Goal: Task Accomplishment & Management: Complete application form

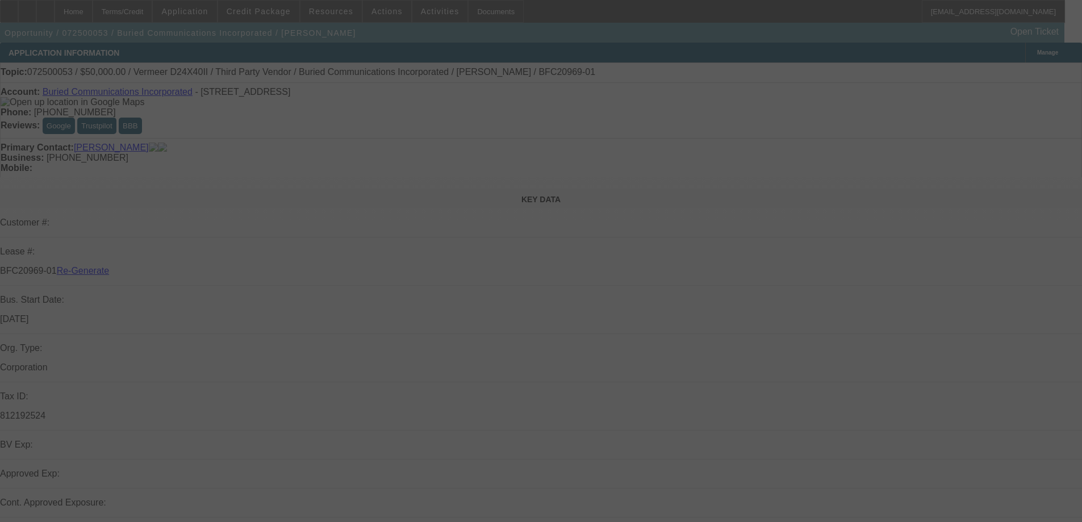
select select "3"
select select "0"
select select "3"
select select "0"
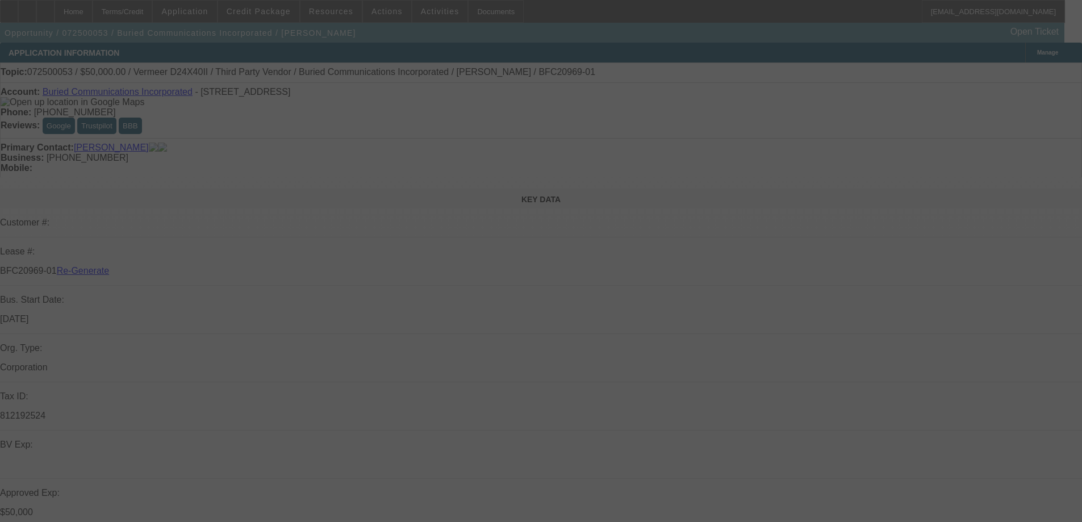
select select "6"
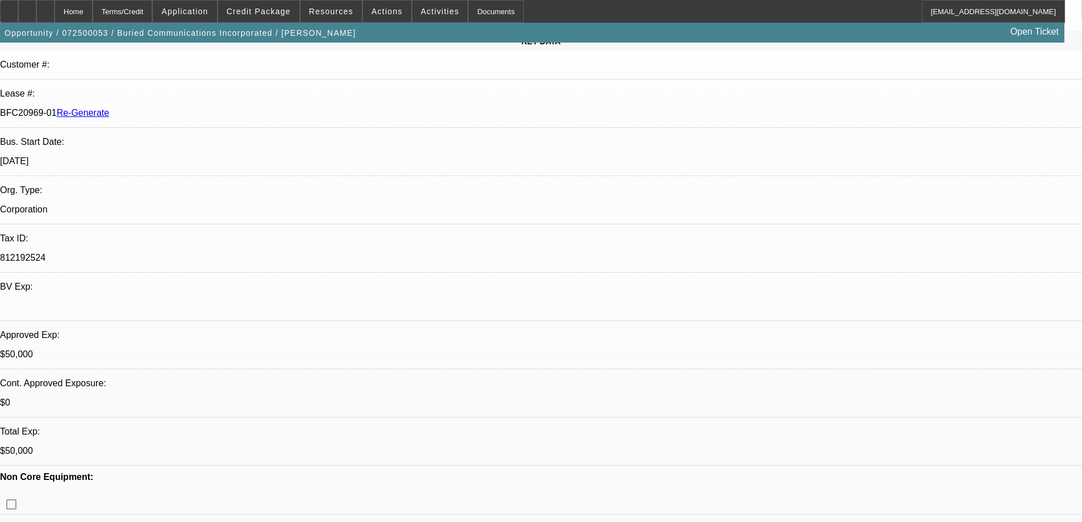
scroll to position [170, 0]
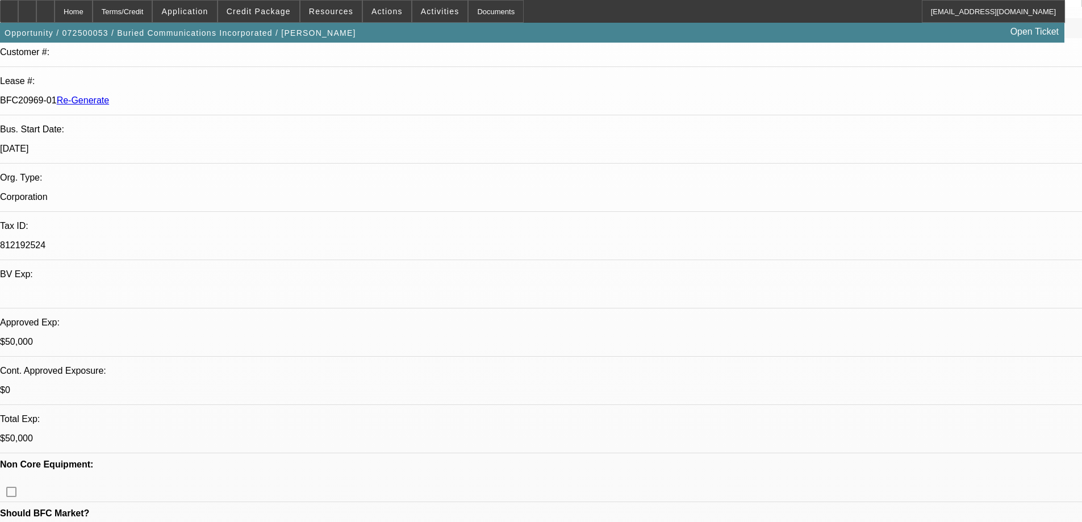
click at [474, 15] on div "Documents" at bounding box center [496, 11] width 56 height 23
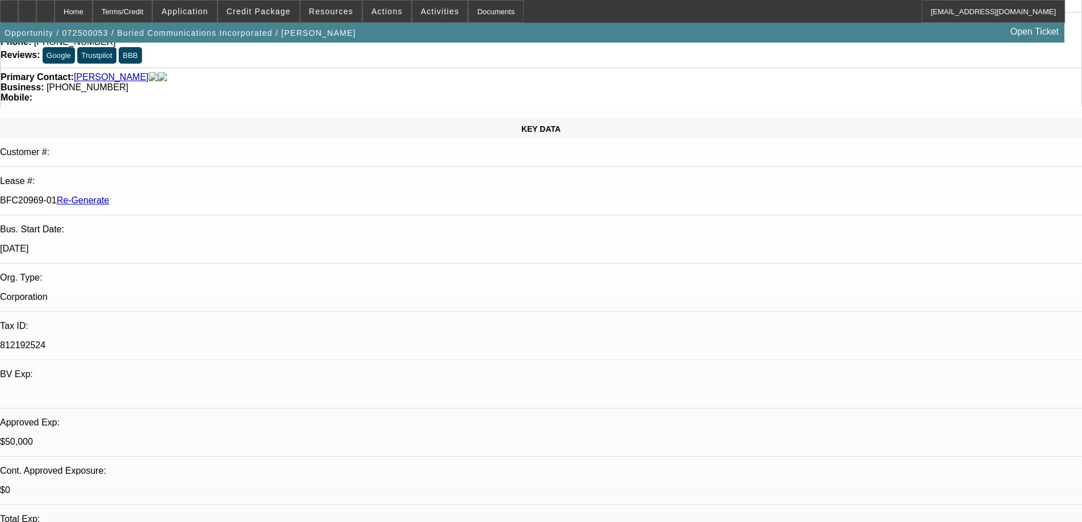
scroll to position [0, 0]
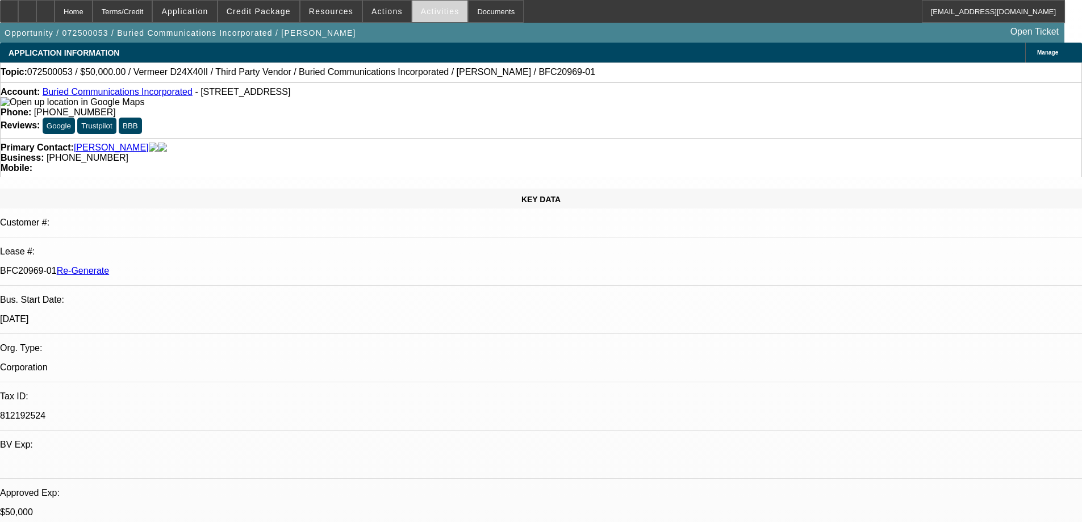
click at [415, 6] on span at bounding box center [440, 11] width 56 height 27
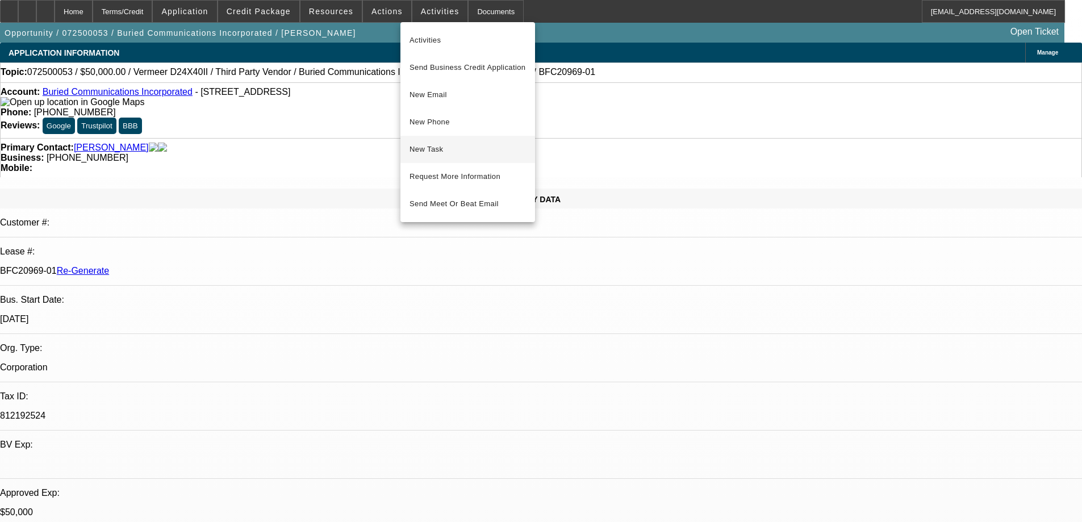
click at [428, 153] on span "New Task" at bounding box center [467, 150] width 116 height 14
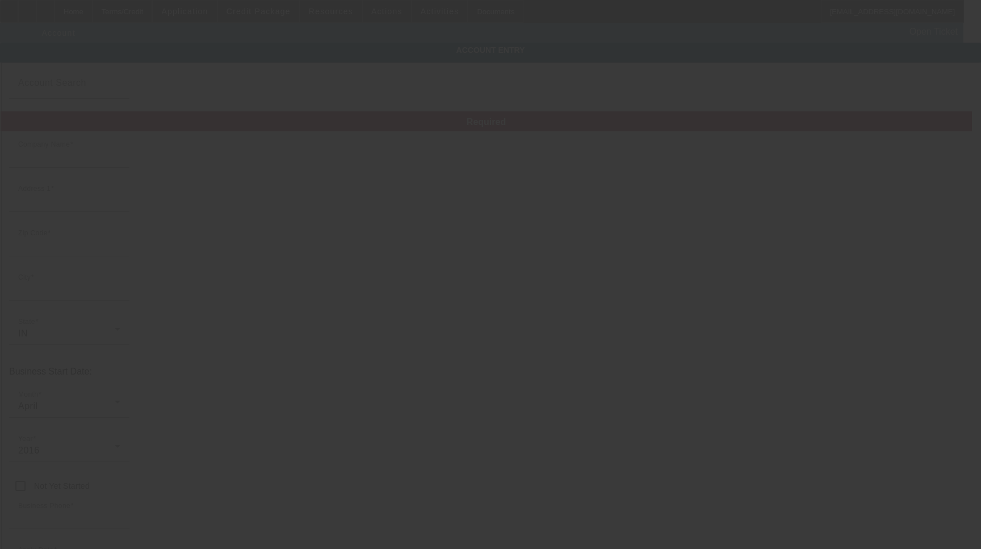
type input "Buried Communications Incorporated"
type input "[STREET_ADDRESS]"
type input "47334"
type input "Daleville"
type input "[PHONE_NUMBER]"
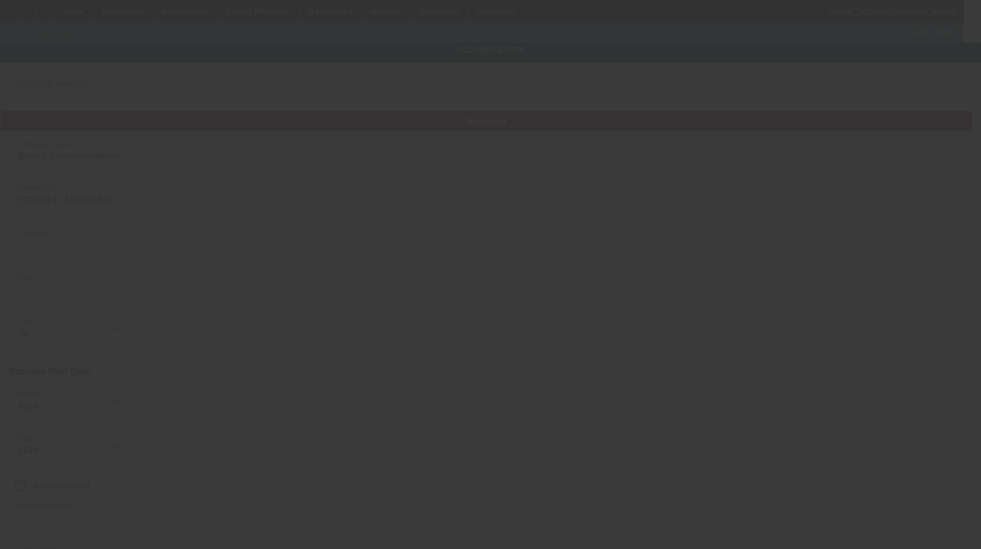
type input "aaron@telecomplacement.com"
type input "812192524"
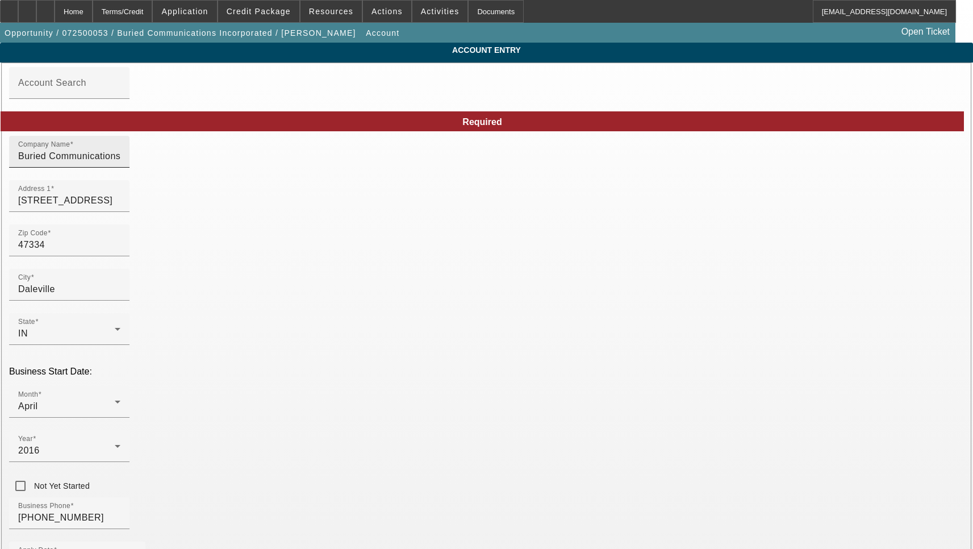
type input "7/2/2025"
click at [120, 207] on input "[STREET_ADDRESS]" at bounding box center [69, 201] width 102 height 14
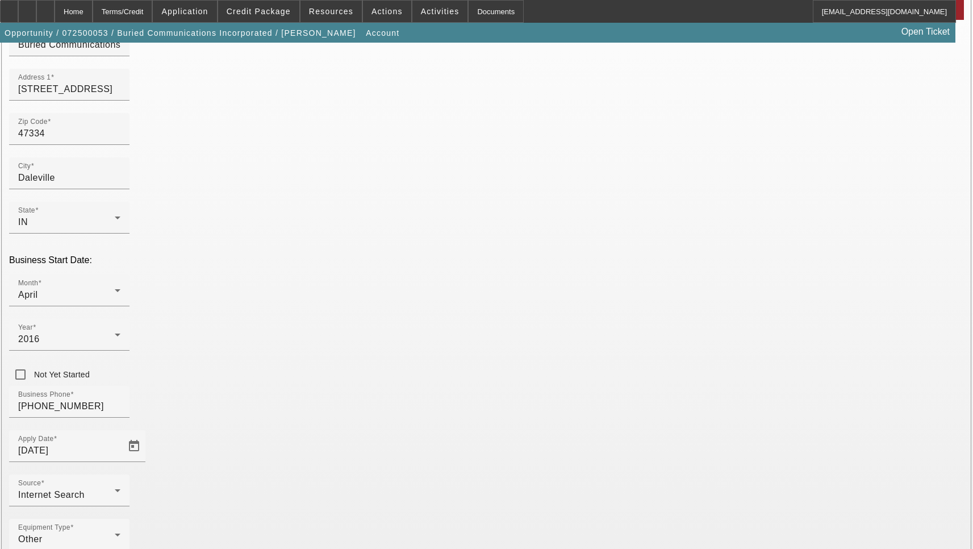
scroll to position [114, 0]
type input "Delaware"
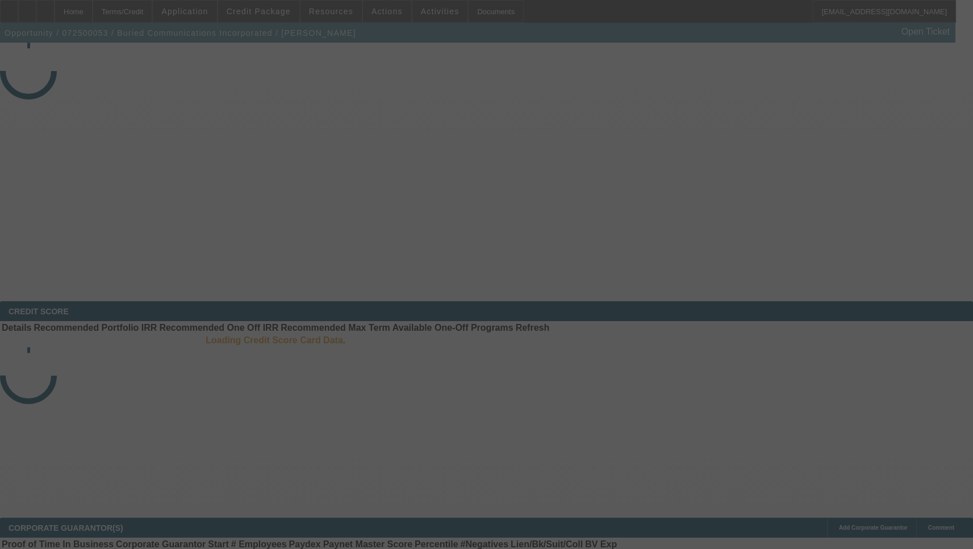
select select "3"
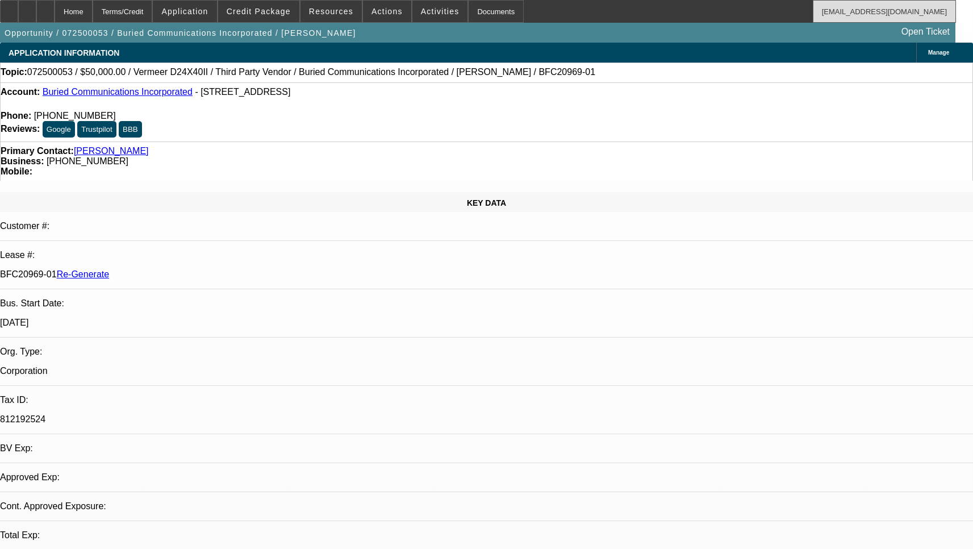
select select "0"
select select "3"
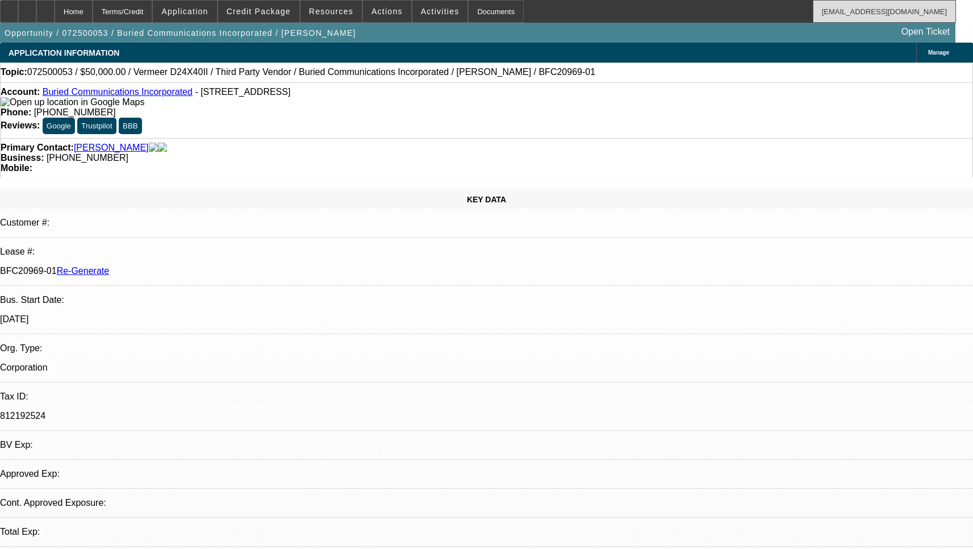
select select "0"
select select "6"
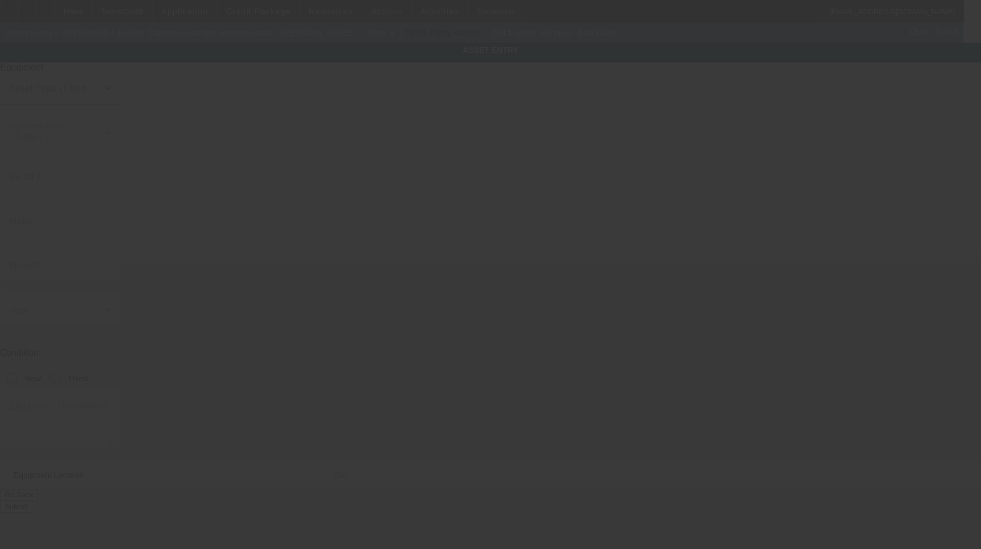
type input "[US_VEHICLE_IDENTIFICATION_NUMBER]"
type input "Vermeer"
type input "D24X40II"
radio input "true"
type textarea "Vermeer Drilling Machine"
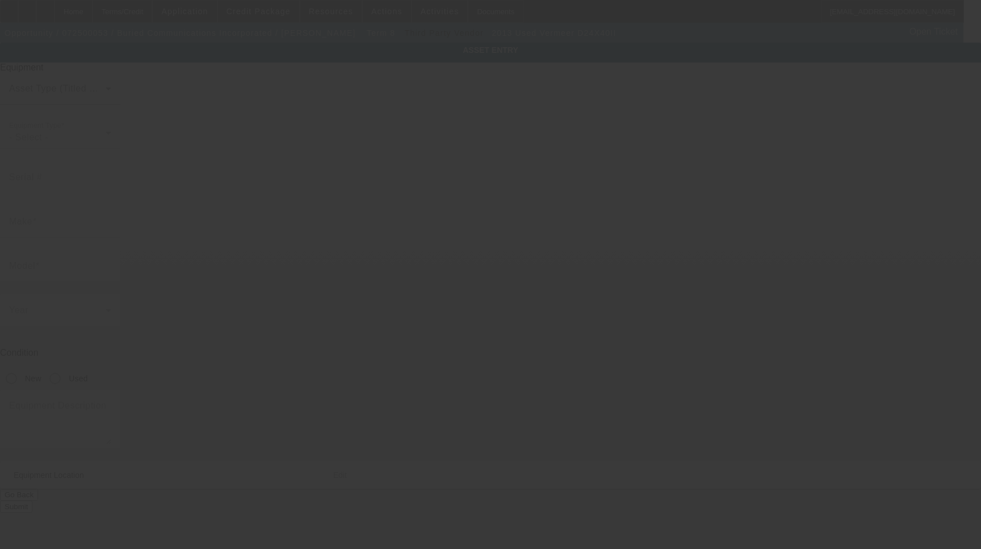
type input "[STREET_ADDRESS]"
type input "Daleville"
type input "47334"
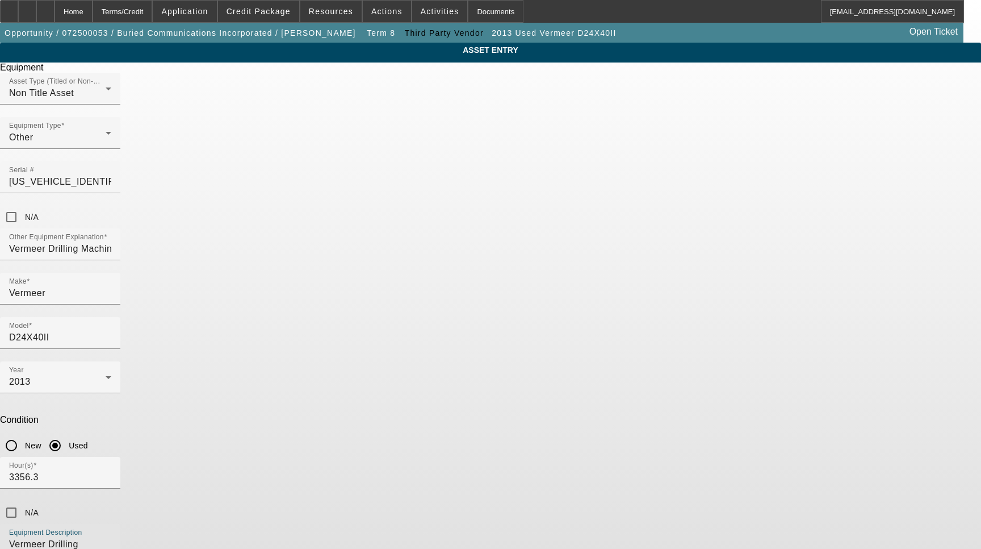
drag, startPoint x: 372, startPoint y: 381, endPoint x: 229, endPoint y: 384, distance: 142.6
click at [229, 384] on div "ASSET ENTRY Delete asset Equipment Asset Type (Titled or Non-Titled) Non Title …" at bounding box center [490, 345] width 981 height 604
click at [111, 537] on textarea "Drilling Machine" at bounding box center [60, 557] width 102 height 41
type textarea "Drilling Machine Includes all options, attachments and accessories"
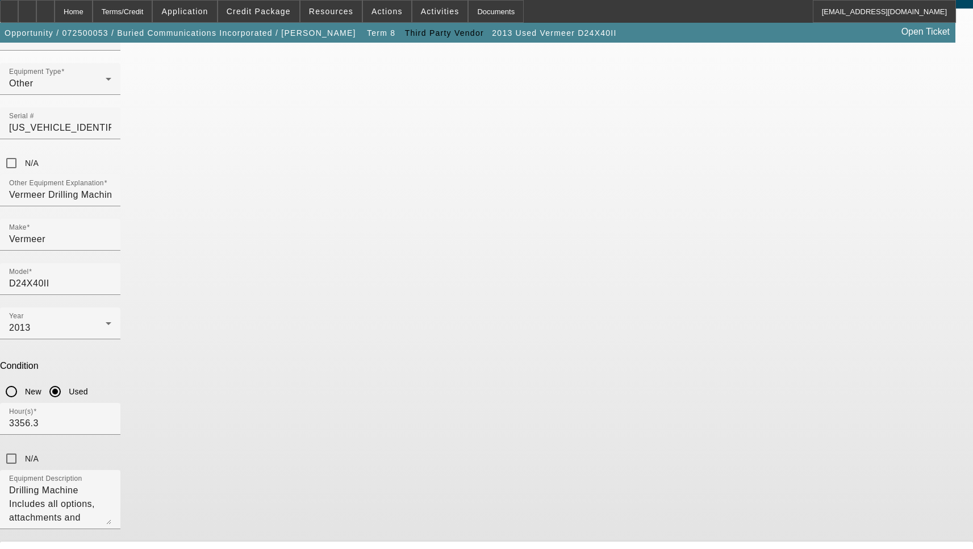
scroll to position [114, 0]
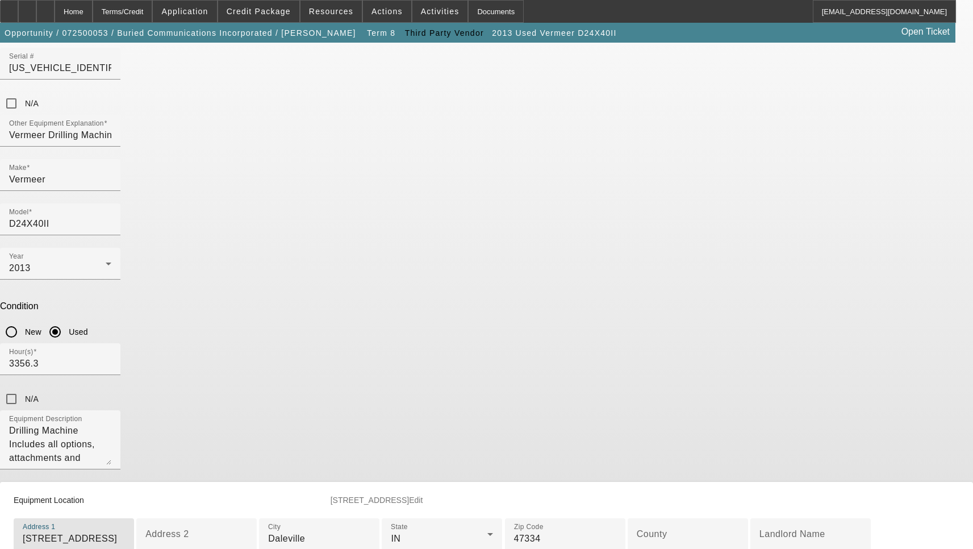
click at [125, 532] on input "14617 W 6th St" at bounding box center [74, 539] width 102 height 14
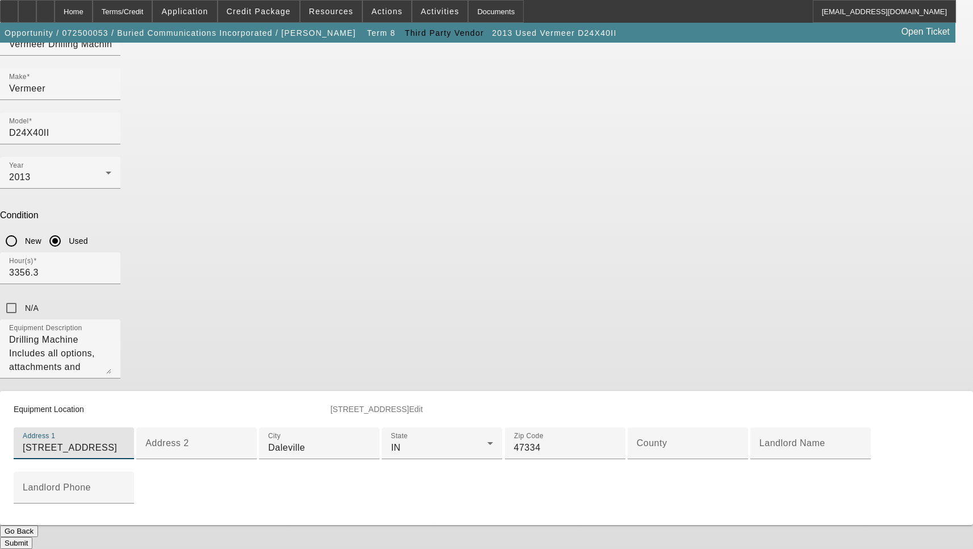
scroll to position [284, 0]
click at [637, 434] on div "County" at bounding box center [688, 443] width 102 height 32
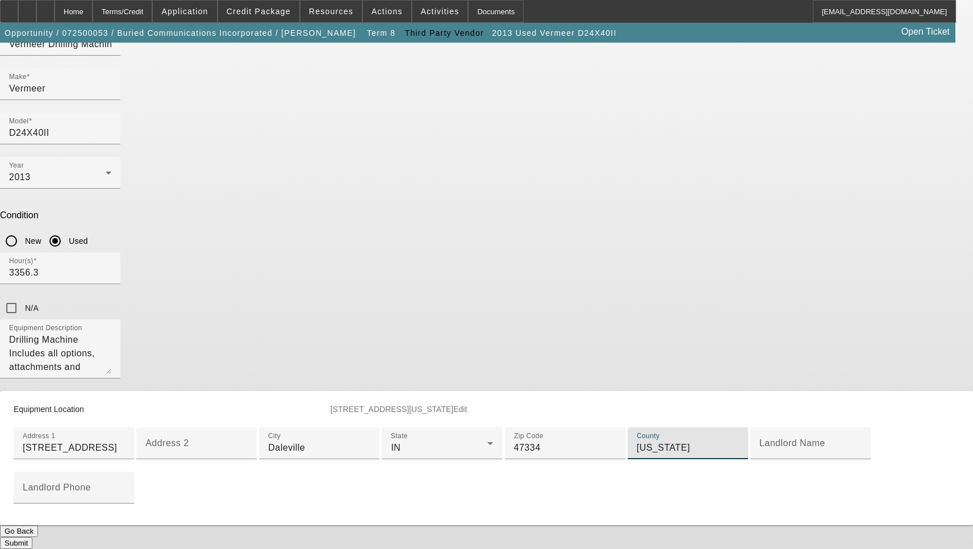
scroll to position [360, 0]
type input "Delaware"
click at [32, 537] on button "Submit" at bounding box center [16, 543] width 32 height 12
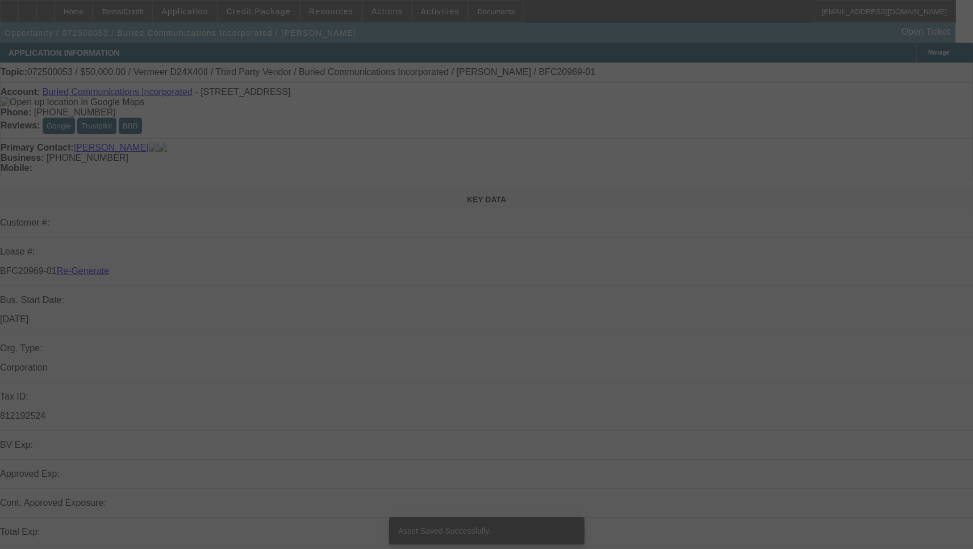
select select "3"
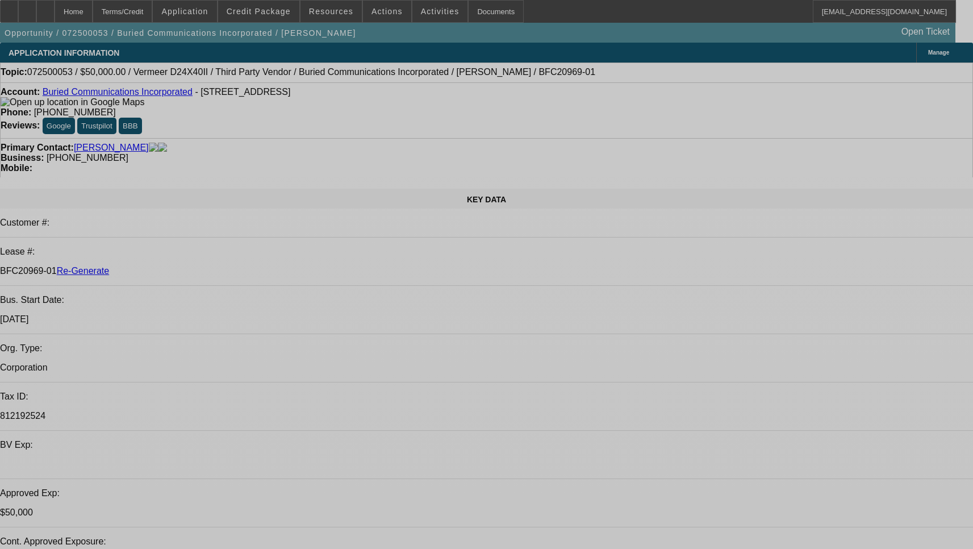
select select "0"
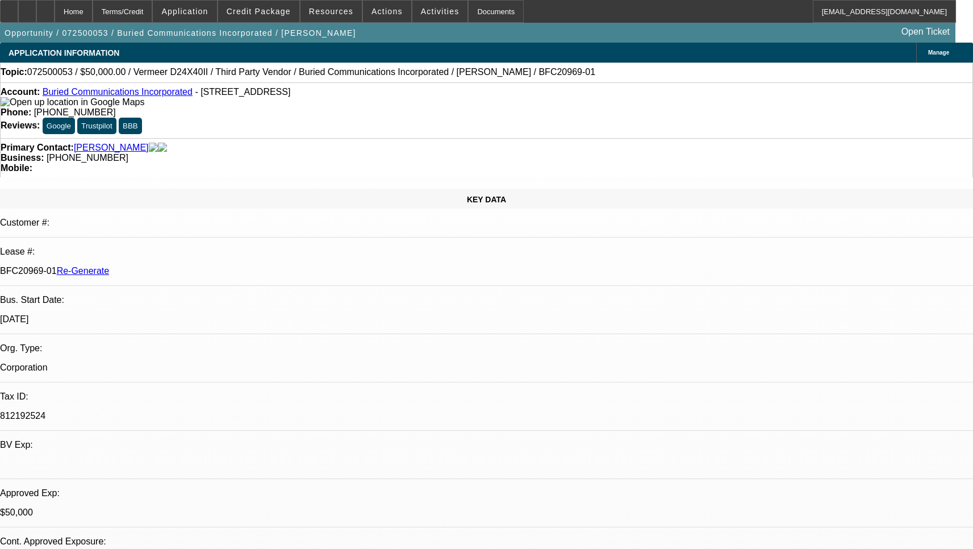
select select "0"
select select "3"
select select "0"
select select "6"
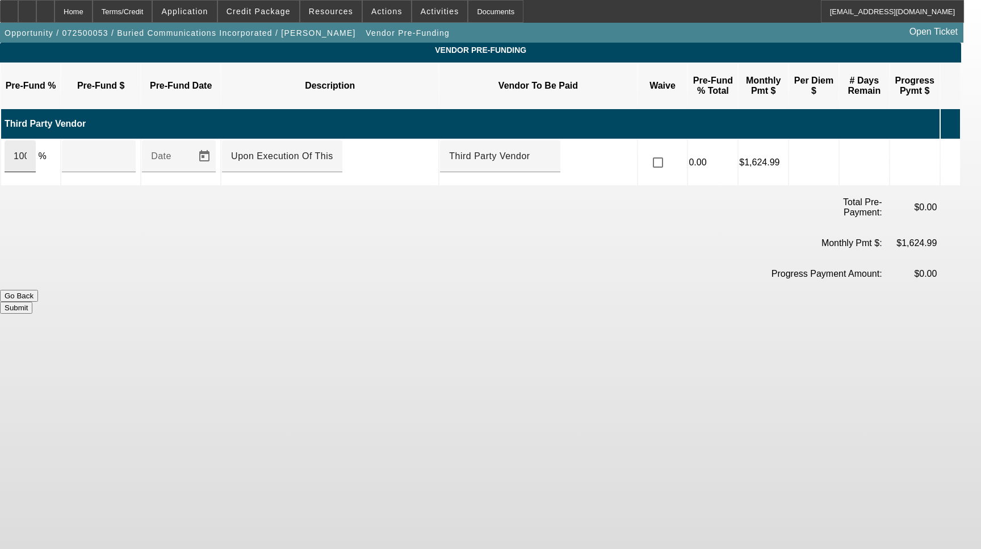
click at [27, 149] on input "100" at bounding box center [20, 156] width 13 height 14
type input "$50,000.00"
click at [32, 302] on button "Submit" at bounding box center [16, 308] width 32 height 12
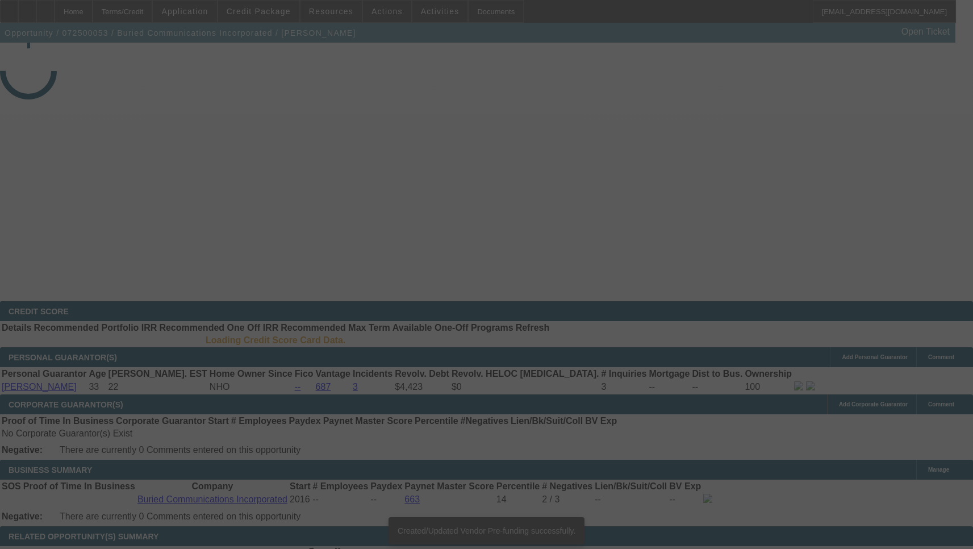
select select "3"
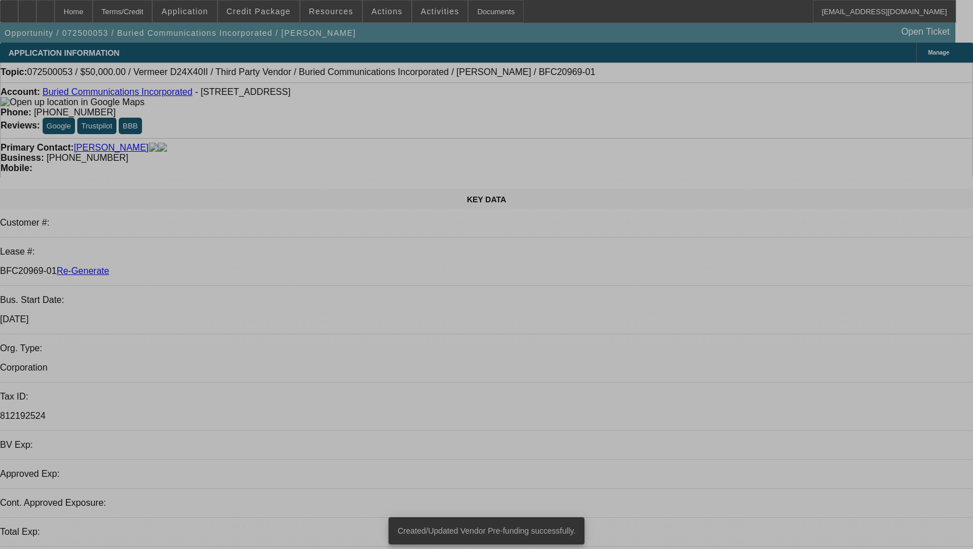
select select "0"
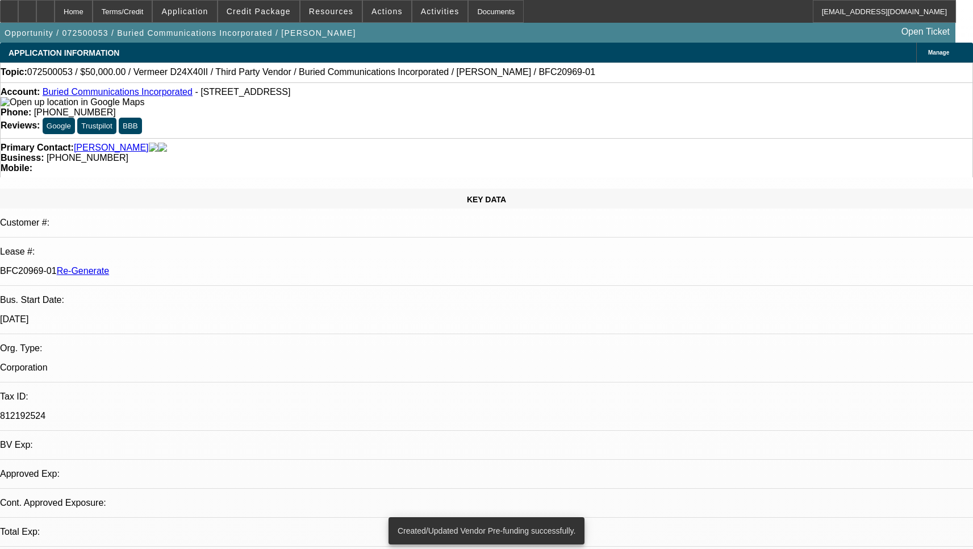
select select "0"
select select "1"
select select "3"
select select "6"
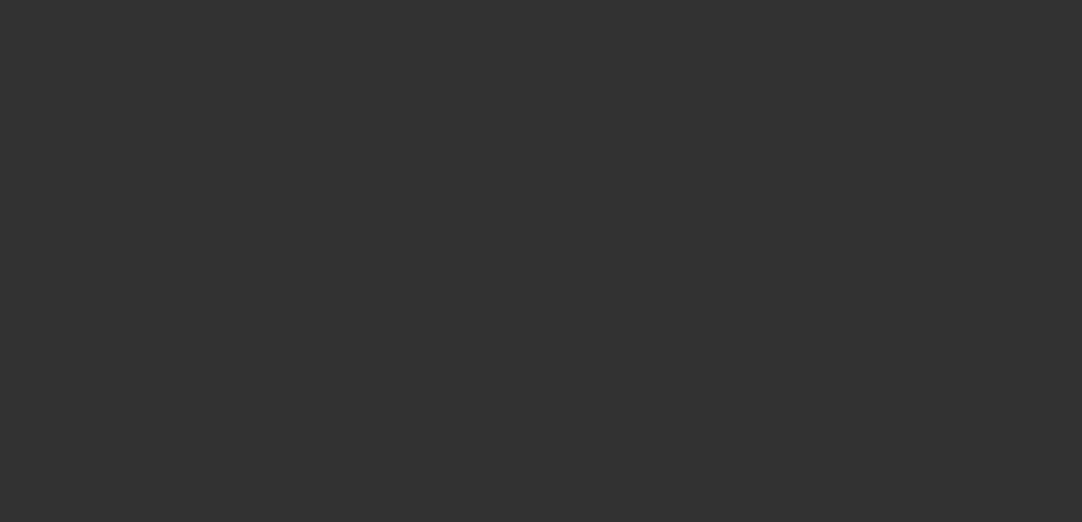
select select "4"
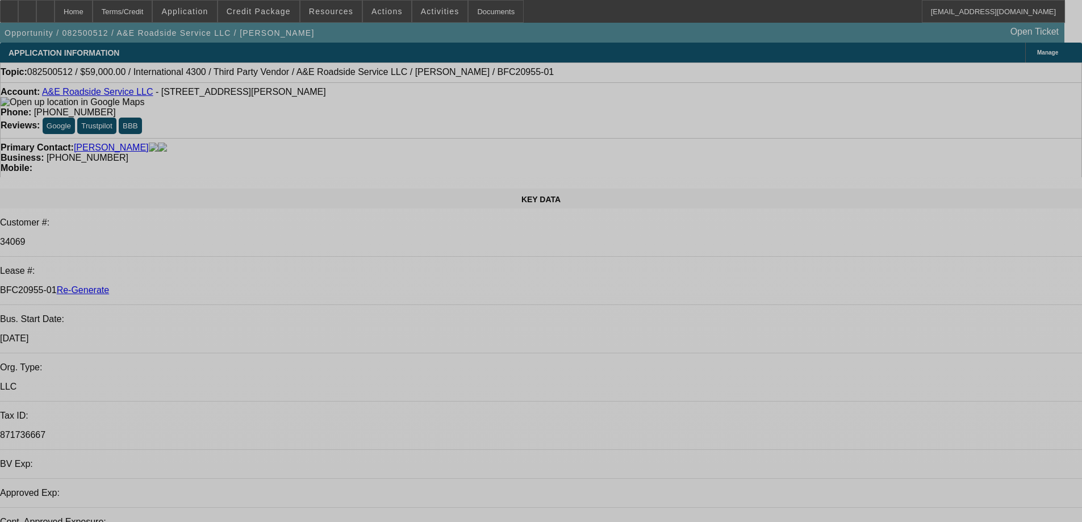
select select "0"
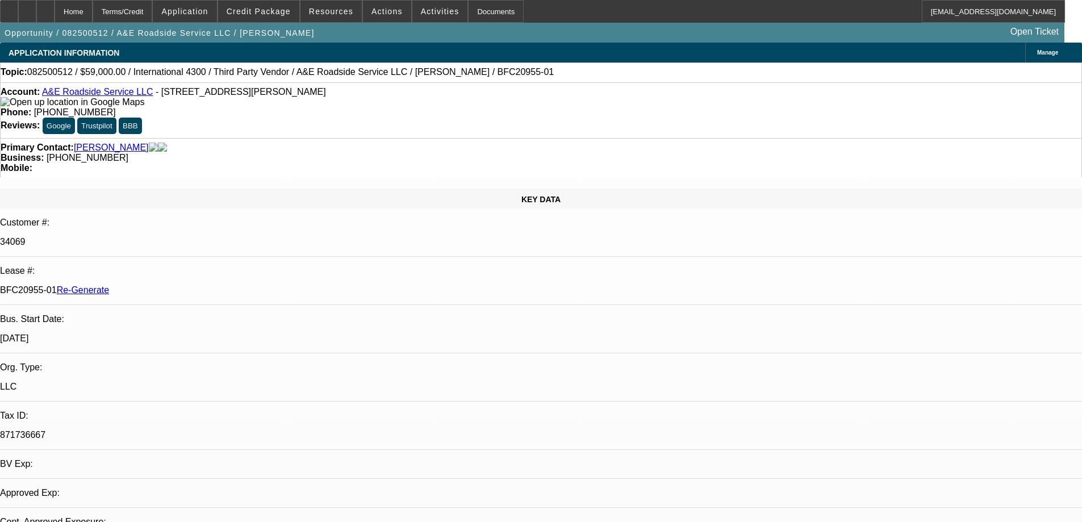
select select "0"
select select "0.1"
select select "4"
click at [328, 14] on span "Resources" at bounding box center [331, 11] width 44 height 9
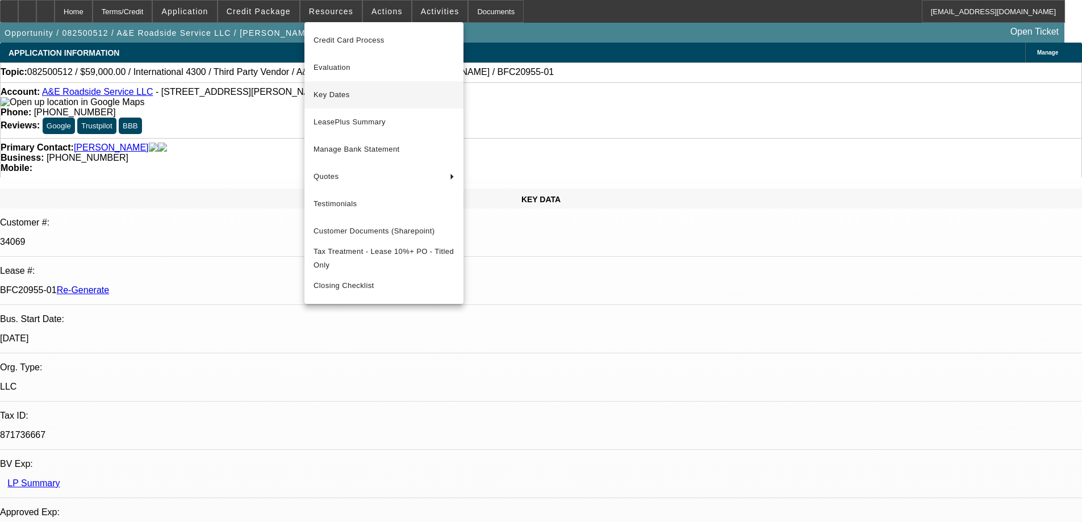
click at [339, 85] on button "Key Dates" at bounding box center [383, 94] width 159 height 27
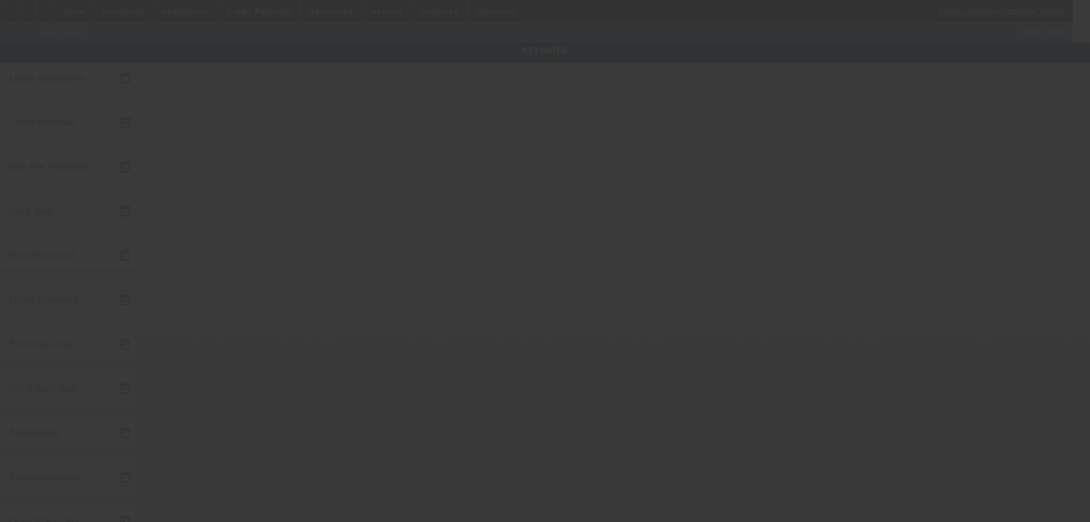
type input "8/19/2025"
type input "8/21/2025"
type input "8/25/2025"
type input "8/22/2025"
type input "8/25/2025"
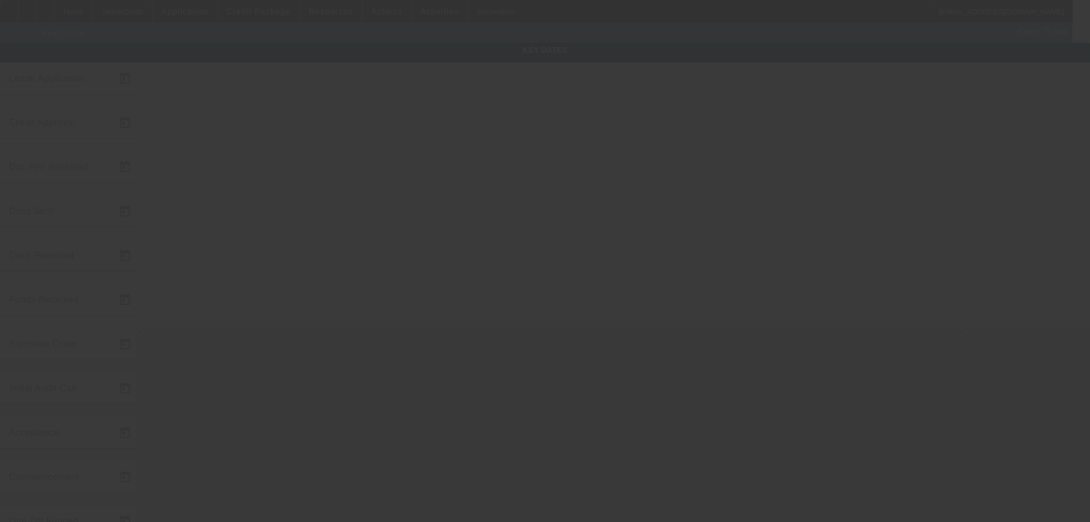
type input "8/25/2025"
type input "8/26/2025"
type input "9/1/2025"
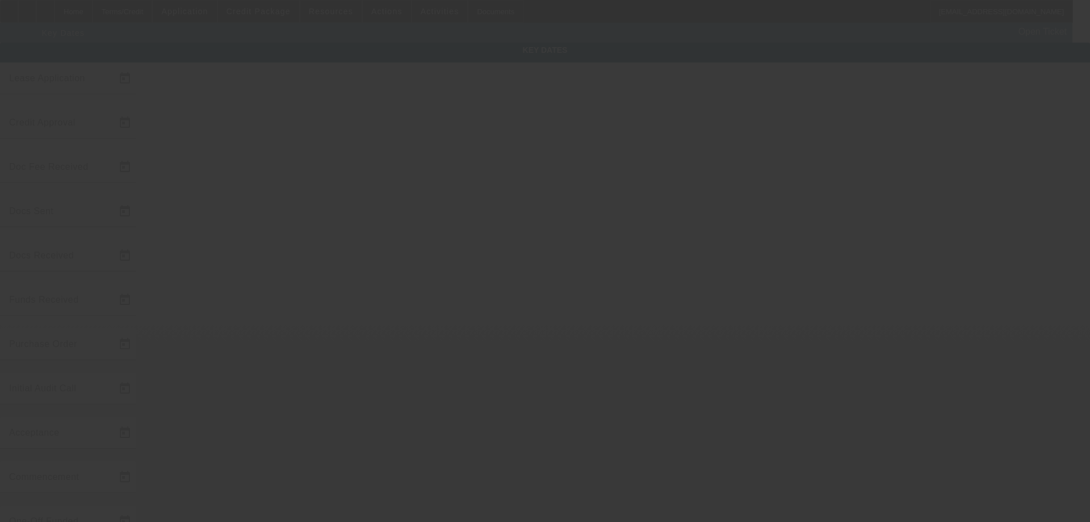
type input "10/1/2025"
type input "8/27/2025"
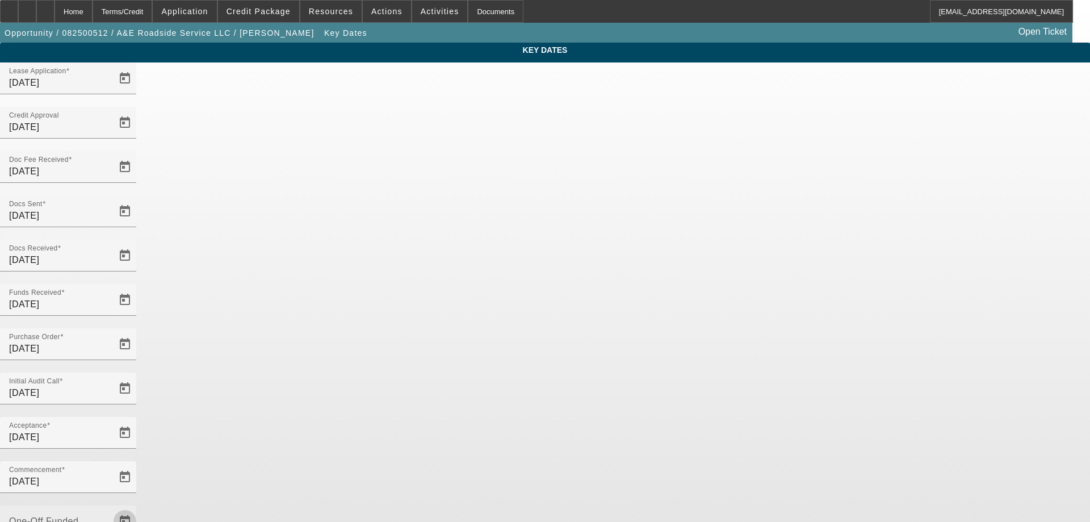
click at [139, 508] on span "Open calendar" at bounding box center [124, 521] width 27 height 27
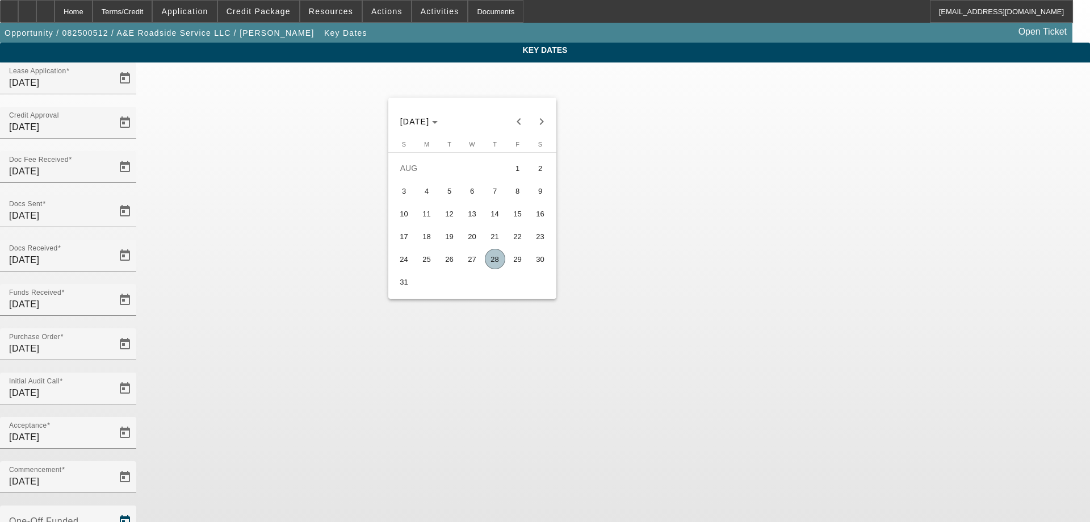
click at [494, 256] on span "28" at bounding box center [495, 259] width 20 height 20
type input "8/28/2025"
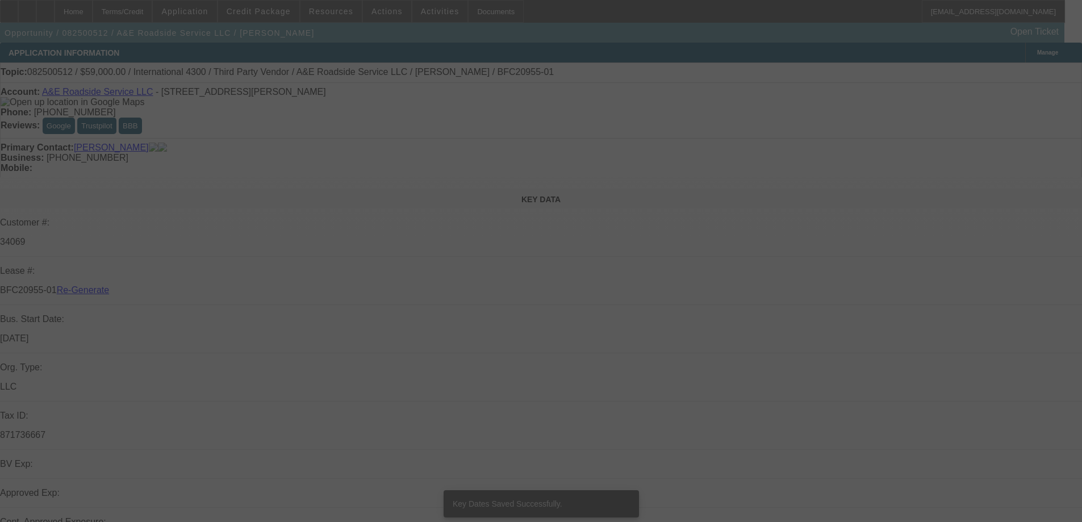
select select "4"
select select "0"
select select "0.1"
select select "4"
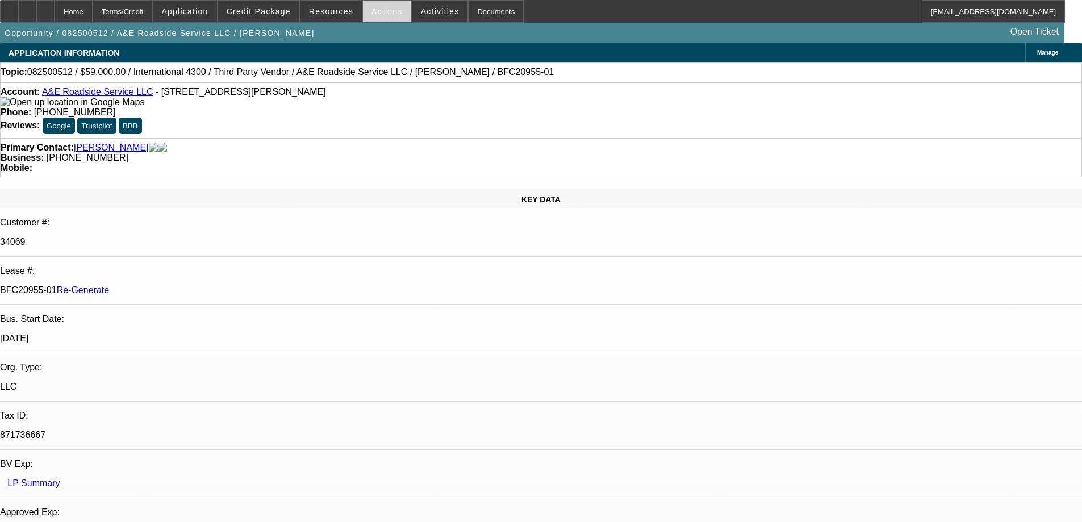
click at [378, 14] on span "Actions" at bounding box center [386, 11] width 31 height 9
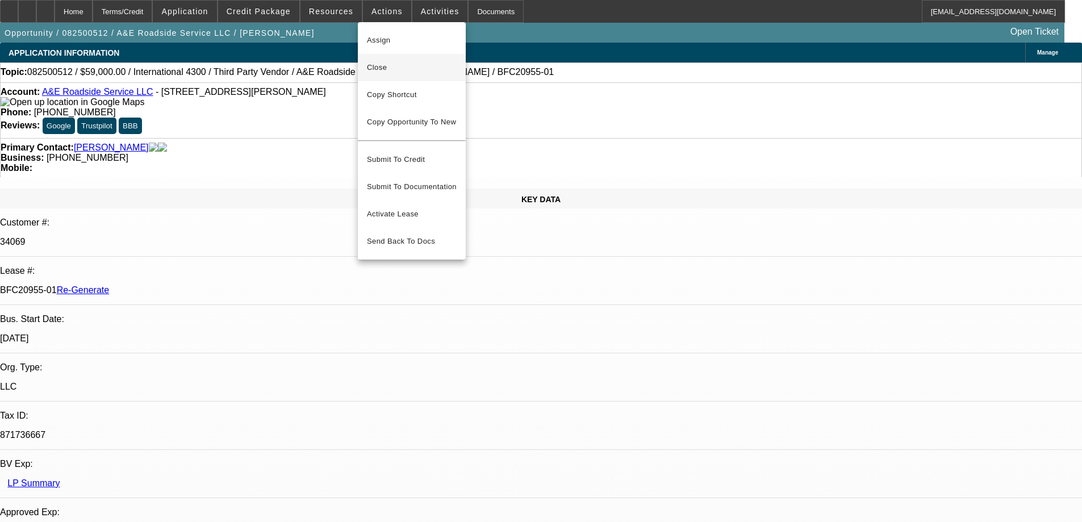
click at [382, 73] on span "Close" at bounding box center [412, 68] width 90 height 14
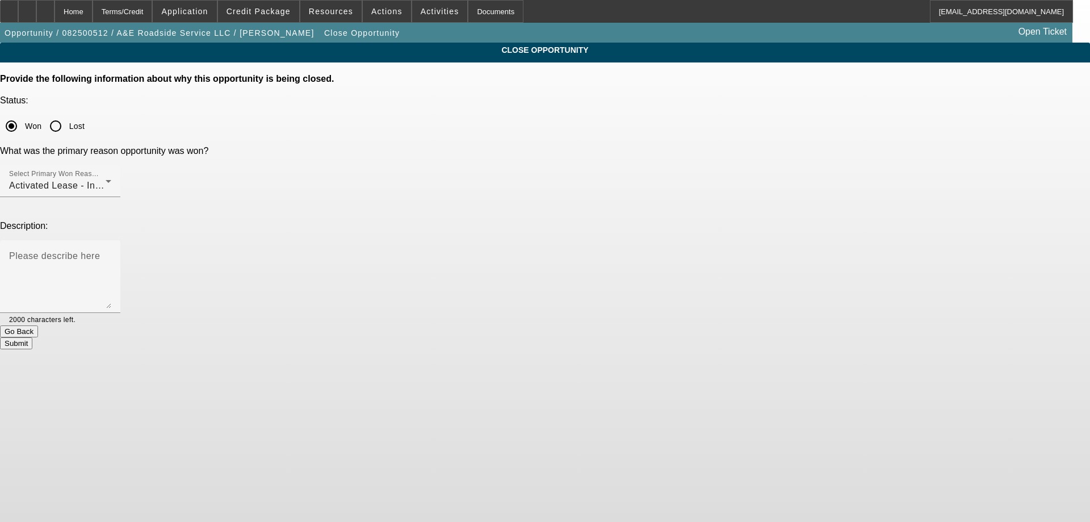
click at [32, 337] on button "Submit" at bounding box center [16, 343] width 32 height 12
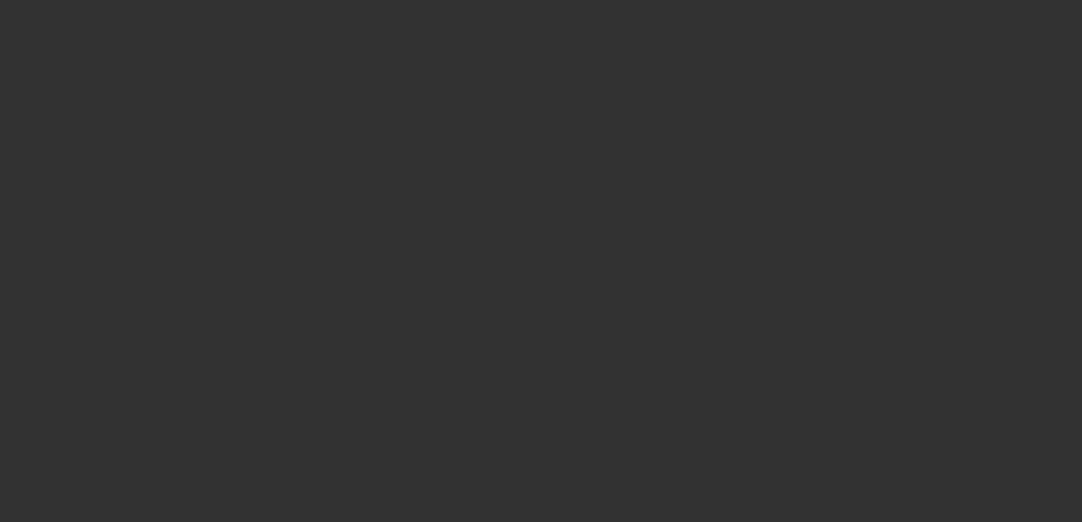
select select "4"
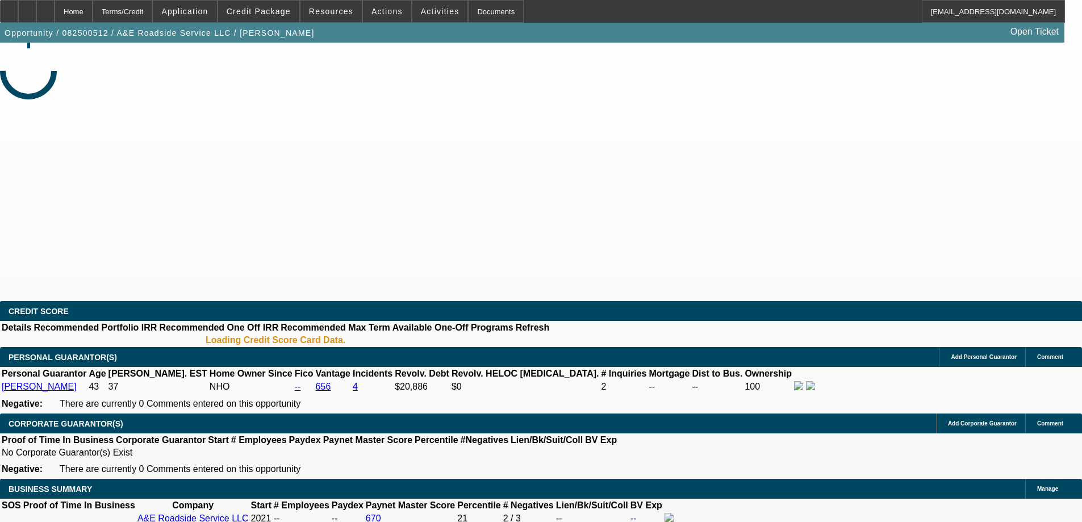
select select "0"
select select "0.1"
select select "4"
